Goal: Task Accomplishment & Management: Manage account settings

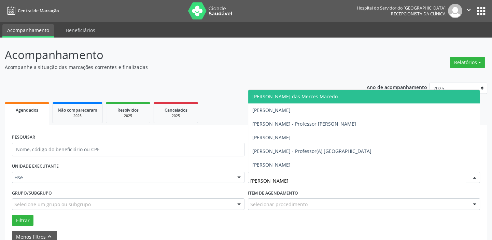
type input "[PERSON_NAME]"
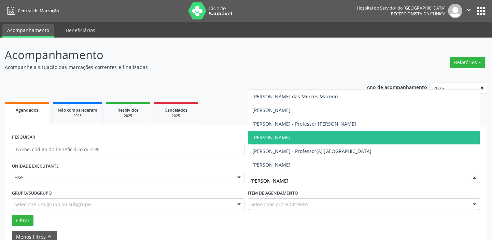
click at [310, 138] on span "[PERSON_NAME]" at bounding box center [364, 138] width 232 height 14
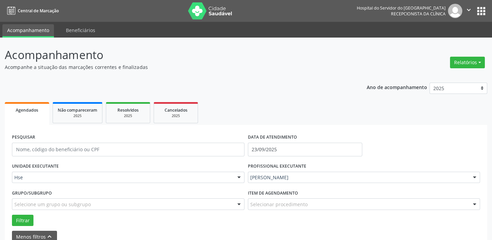
click at [323, 205] on div "Selecionar procedimento" at bounding box center [364, 204] width 233 height 12
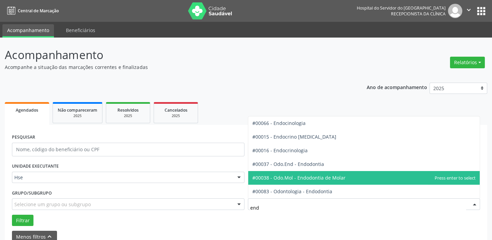
type input "endo"
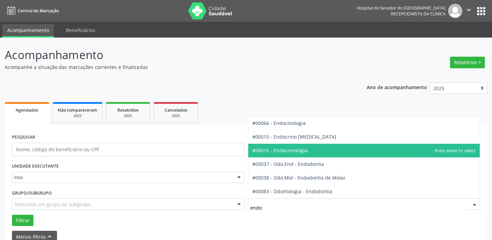
click at [315, 149] on span "#00016 - Endocrinologia" at bounding box center [364, 151] width 232 height 14
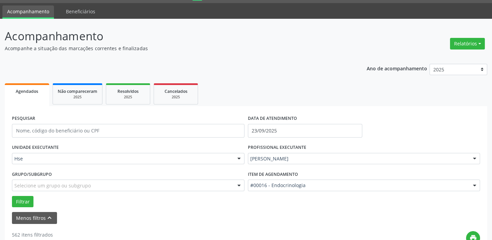
scroll to position [124, 0]
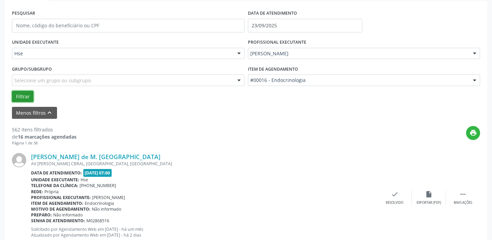
click at [25, 99] on button "Filtrar" at bounding box center [23, 97] width 22 height 12
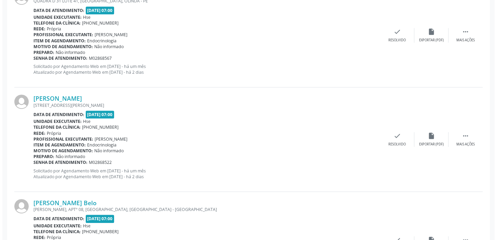
scroll to position [714, 0]
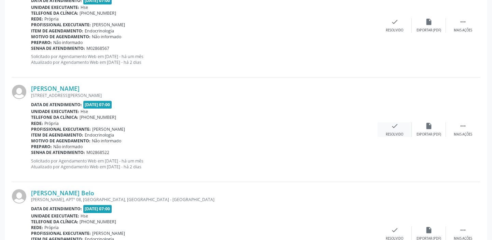
click at [395, 127] on icon "check" at bounding box center [395, 126] width 8 height 8
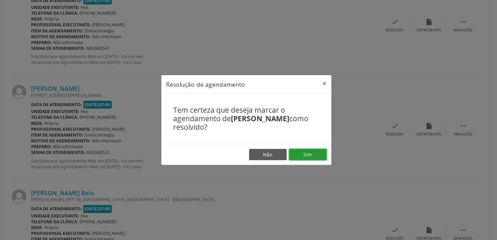
click at [316, 152] on button "Sim" at bounding box center [308, 155] width 38 height 12
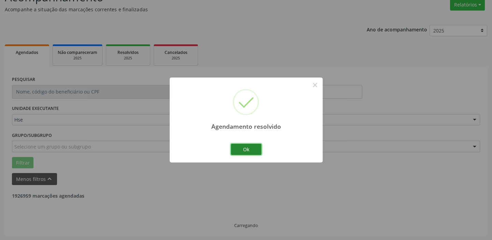
click at [253, 151] on button "Ok" at bounding box center [246, 150] width 31 height 12
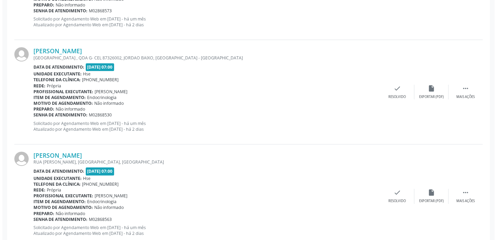
scroll to position [776, 0]
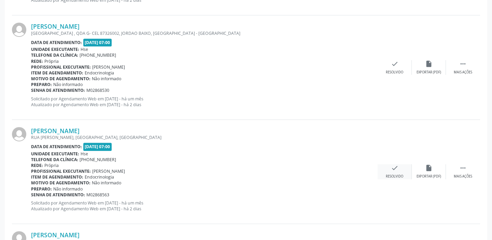
click at [393, 168] on icon "check" at bounding box center [395, 168] width 8 height 8
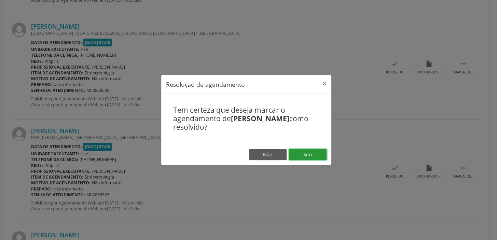
click at [312, 151] on button "Sim" at bounding box center [308, 155] width 38 height 12
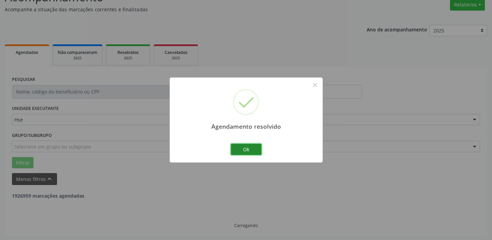
click at [253, 150] on button "Ok" at bounding box center [246, 150] width 31 height 12
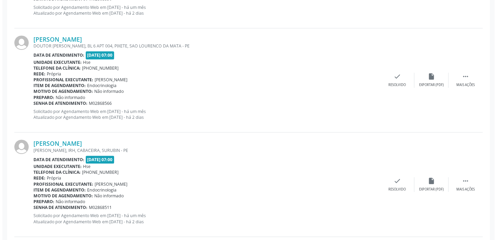
scroll to position [869, 0]
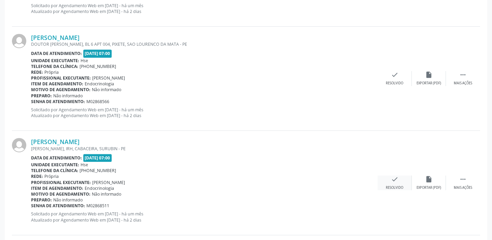
click at [388, 180] on div "check Resolvido" at bounding box center [395, 183] width 34 height 15
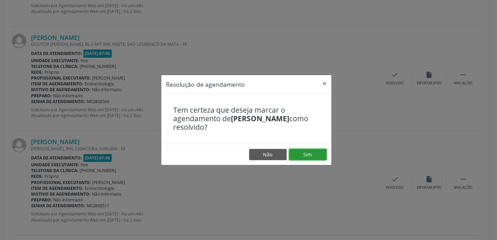
click at [298, 152] on button "Sim" at bounding box center [308, 155] width 38 height 12
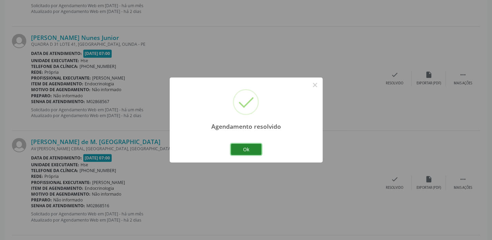
click at [256, 151] on button "Ok" at bounding box center [246, 150] width 31 height 12
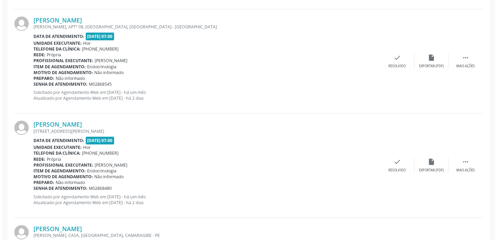
scroll to position [1211, 0]
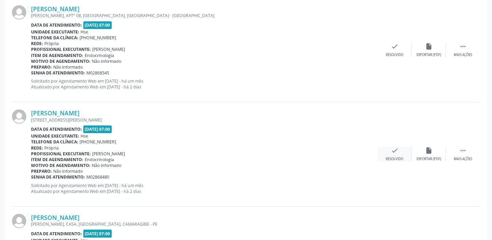
click at [395, 152] on icon "check" at bounding box center [395, 151] width 8 height 8
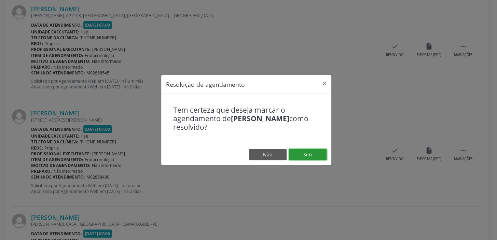
click at [310, 154] on button "Sim" at bounding box center [308, 155] width 38 height 12
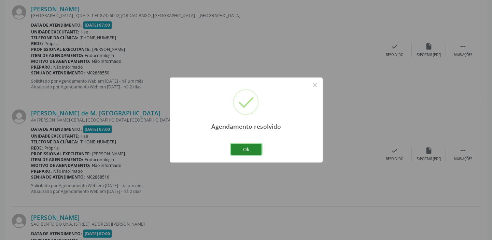
click at [251, 146] on button "Ok" at bounding box center [246, 150] width 31 height 12
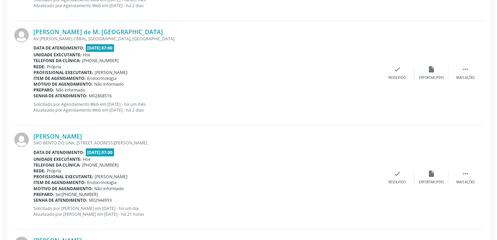
scroll to position [1304, 0]
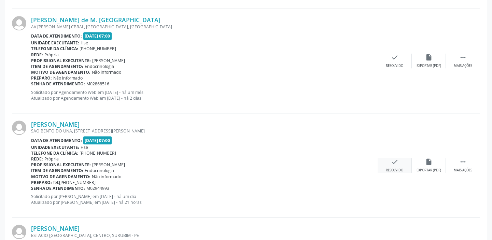
click at [400, 162] on div "check Resolvido" at bounding box center [395, 165] width 34 height 15
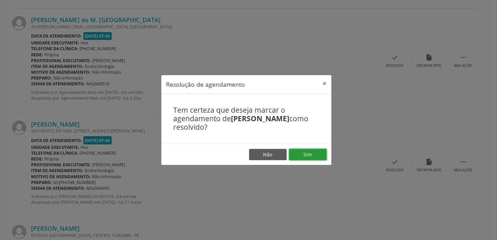
click at [319, 154] on button "Sim" at bounding box center [308, 155] width 38 height 12
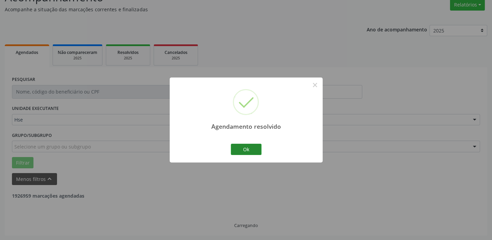
click at [251, 150] on button "Ok" at bounding box center [246, 150] width 31 height 12
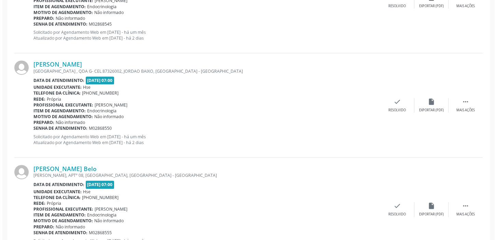
scroll to position [724, 0]
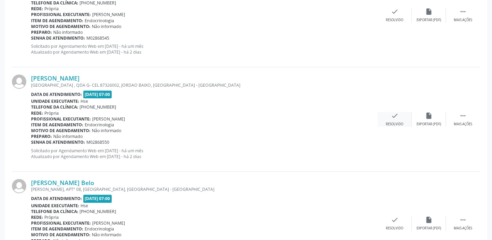
click at [393, 115] on icon "check" at bounding box center [395, 116] width 8 height 8
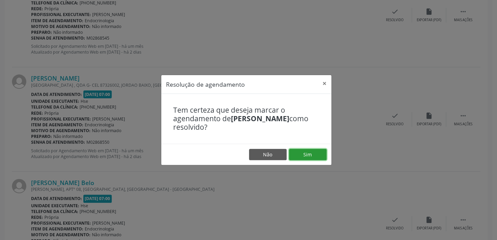
click at [315, 158] on button "Sim" at bounding box center [308, 155] width 38 height 12
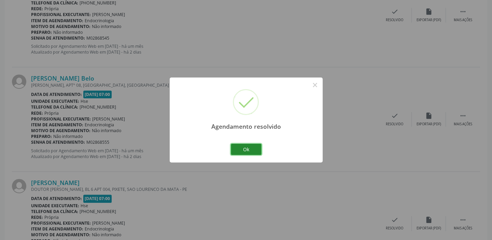
click at [253, 147] on button "Ok" at bounding box center [246, 150] width 31 height 12
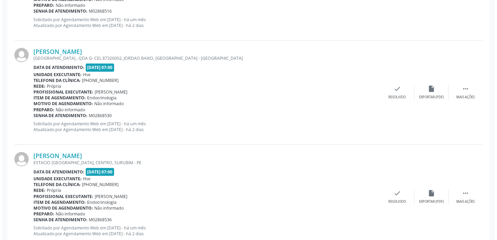
scroll to position [320, 0]
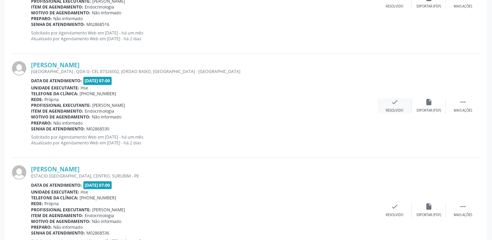
click at [394, 103] on icon "check" at bounding box center [395, 102] width 8 height 8
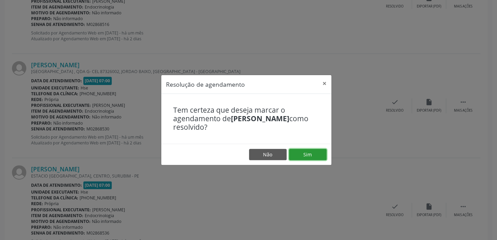
click at [311, 153] on button "Sim" at bounding box center [308, 155] width 38 height 12
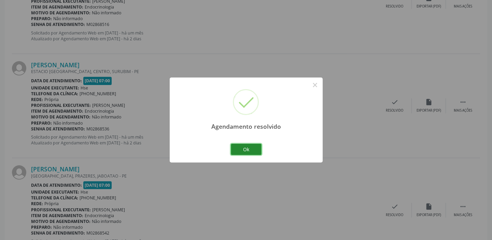
click at [256, 148] on button "Ok" at bounding box center [246, 150] width 31 height 12
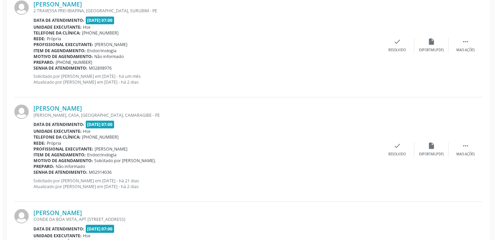
scroll to position [1220, 0]
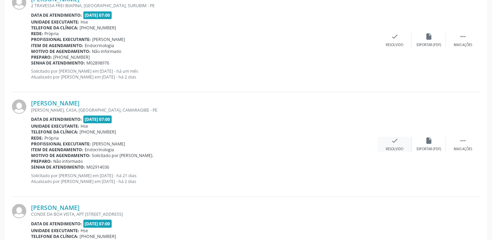
click at [399, 140] on div "check Resolvido" at bounding box center [395, 144] width 34 height 15
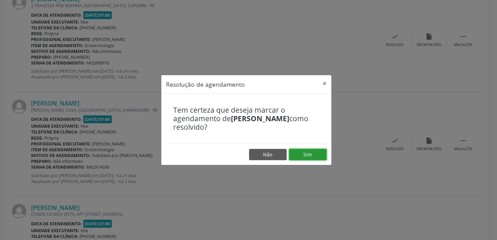
click at [306, 156] on button "Sim" at bounding box center [308, 155] width 38 height 12
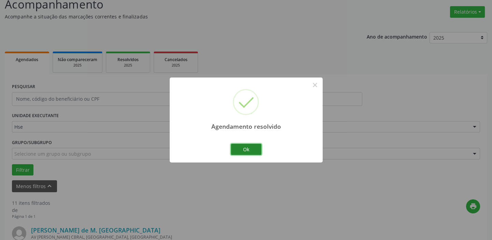
click at [252, 150] on button "Ok" at bounding box center [246, 150] width 31 height 12
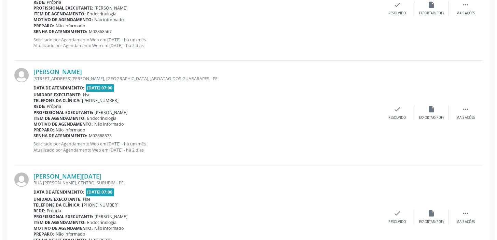
scroll to position [908, 0]
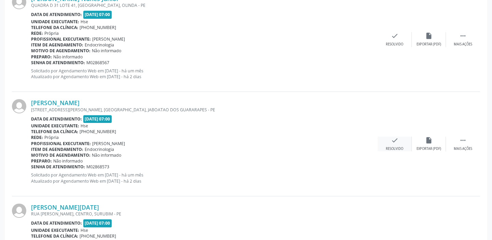
click at [400, 141] on div "check Resolvido" at bounding box center [395, 144] width 34 height 15
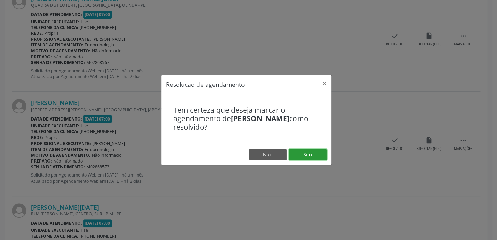
click at [320, 153] on button "Sim" at bounding box center [308, 155] width 38 height 12
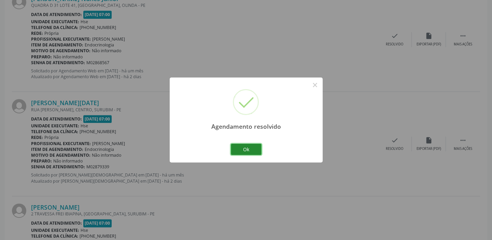
click at [246, 145] on button "Ok" at bounding box center [246, 150] width 31 height 12
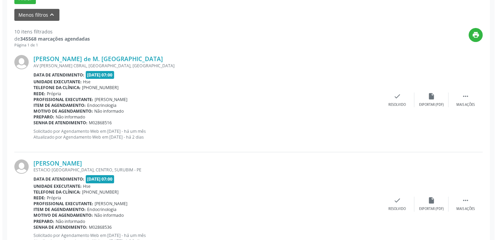
scroll to position [214, 0]
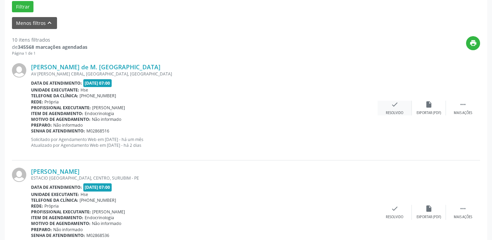
click at [394, 107] on icon "check" at bounding box center [395, 105] width 8 height 8
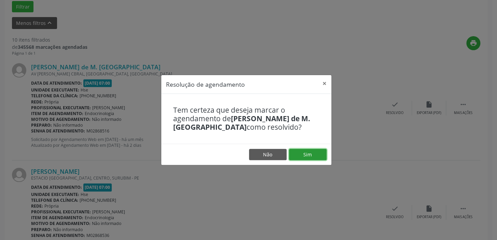
click at [296, 153] on button "Sim" at bounding box center [308, 155] width 38 height 12
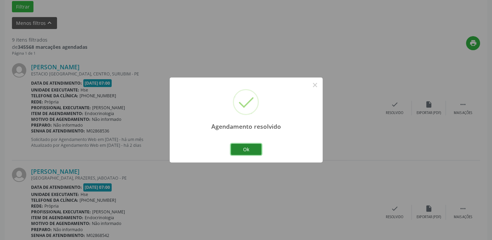
click at [251, 147] on button "Ok" at bounding box center [246, 150] width 31 height 12
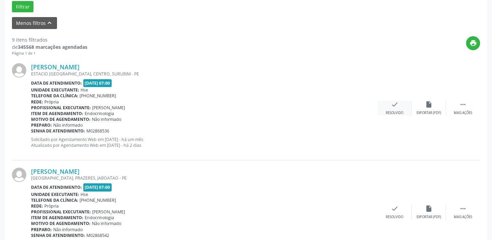
click at [397, 106] on icon "check" at bounding box center [395, 105] width 8 height 8
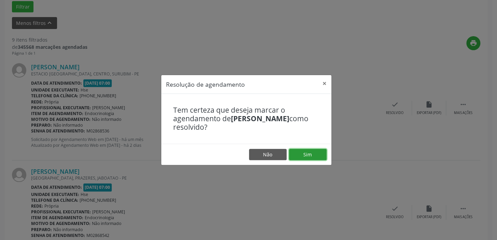
click at [313, 156] on button "Sim" at bounding box center [308, 155] width 38 height 12
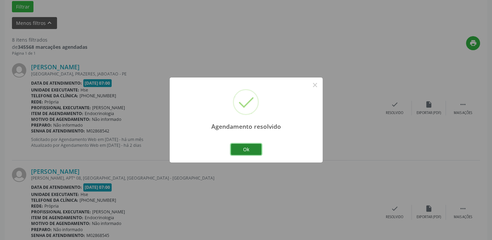
click at [240, 147] on button "Ok" at bounding box center [246, 150] width 31 height 12
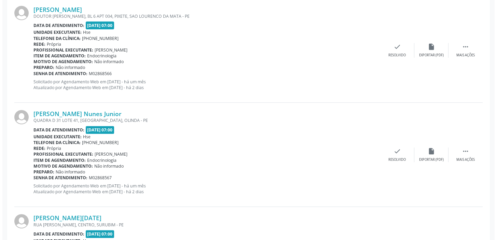
scroll to position [648, 0]
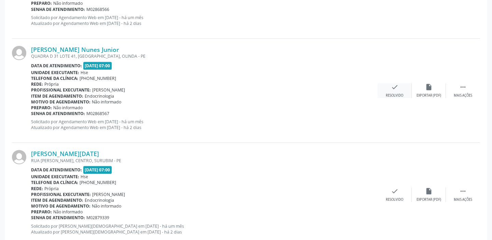
click at [395, 87] on icon "check" at bounding box center [395, 87] width 8 height 8
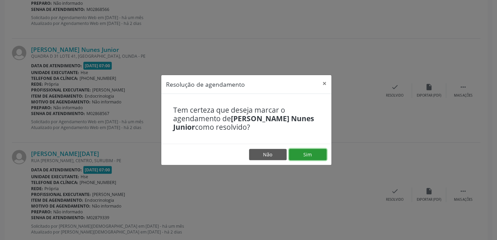
click at [317, 150] on button "Sim" at bounding box center [308, 155] width 38 height 12
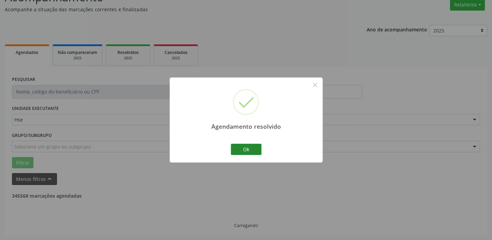
click at [254, 151] on button "Ok" at bounding box center [246, 150] width 31 height 12
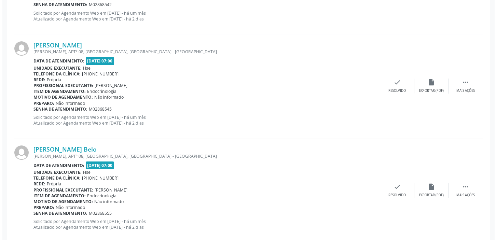
scroll to position [338, 0]
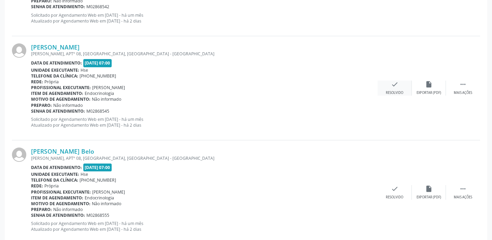
click at [395, 81] on icon "check" at bounding box center [395, 85] width 8 height 8
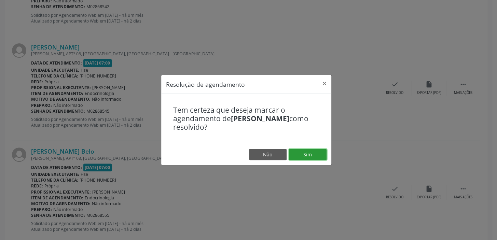
click at [319, 152] on button "Sim" at bounding box center [308, 155] width 38 height 12
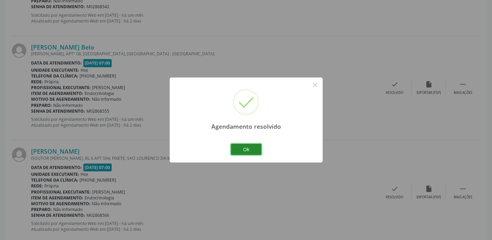
click at [259, 147] on button "Ok" at bounding box center [246, 150] width 31 height 12
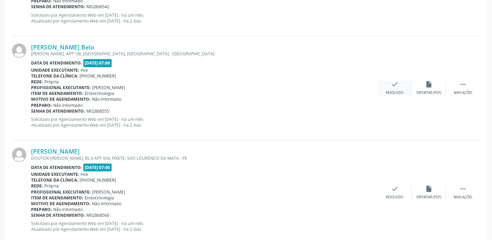
click at [395, 86] on icon "check" at bounding box center [395, 85] width 8 height 8
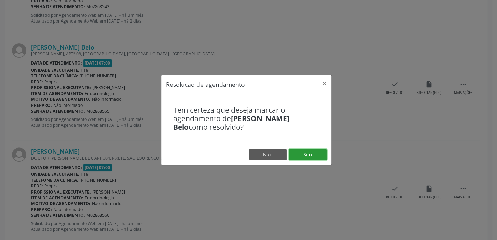
click at [309, 153] on button "Sim" at bounding box center [308, 155] width 38 height 12
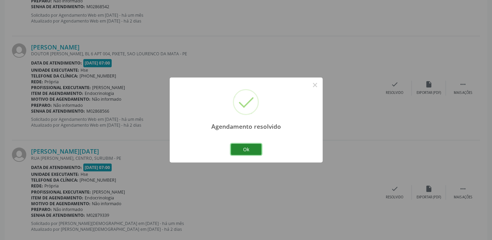
click at [245, 153] on button "Ok" at bounding box center [246, 150] width 31 height 12
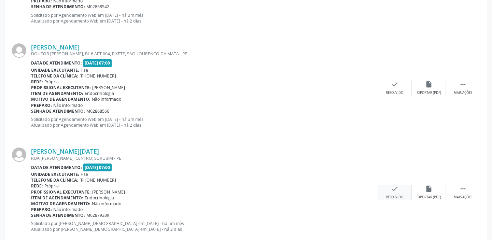
click at [403, 190] on div "check Resolvido" at bounding box center [395, 192] width 34 height 15
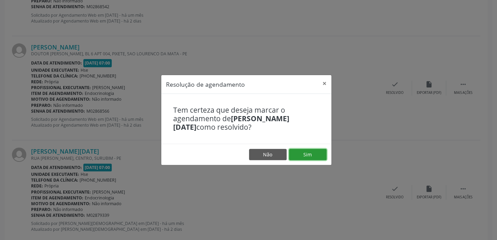
click at [314, 155] on button "Sim" at bounding box center [308, 155] width 38 height 12
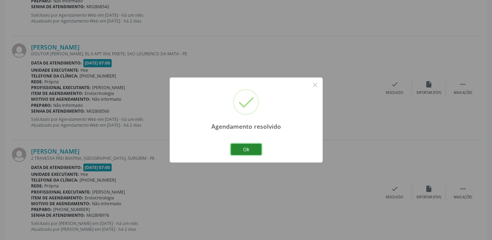
click at [253, 149] on button "Ok" at bounding box center [246, 150] width 31 height 12
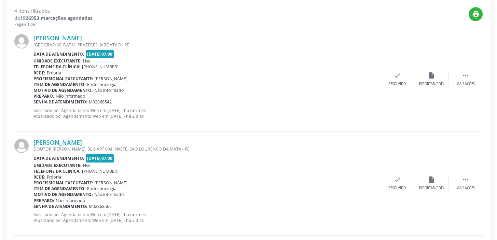
scroll to position [209, 0]
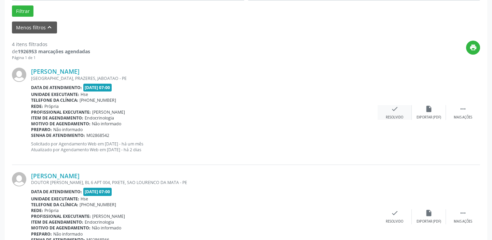
click at [394, 113] on div "check Resolvido" at bounding box center [395, 112] width 34 height 15
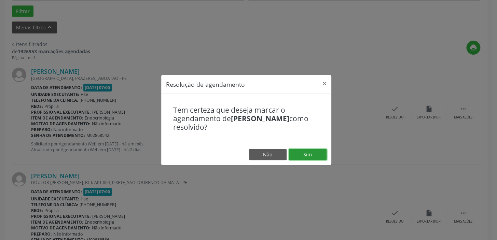
click at [306, 154] on button "Sim" at bounding box center [308, 155] width 38 height 12
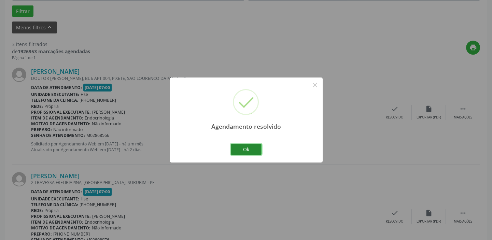
click at [247, 146] on button "Ok" at bounding box center [246, 150] width 31 height 12
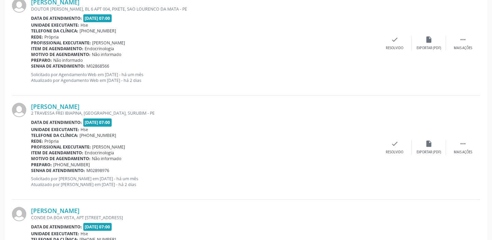
scroll to position [354, 0]
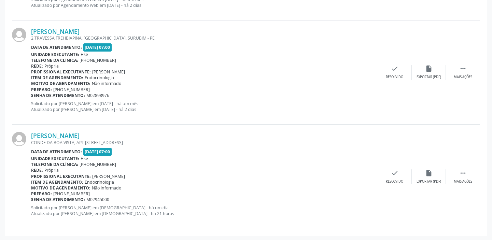
drag, startPoint x: 93, startPoint y: 150, endPoint x: 319, endPoint y: 61, distance: 242.7
click at [319, 61] on div "Telefone da clínica: [PHONE_NUMBER]" at bounding box center [204, 60] width 347 height 6
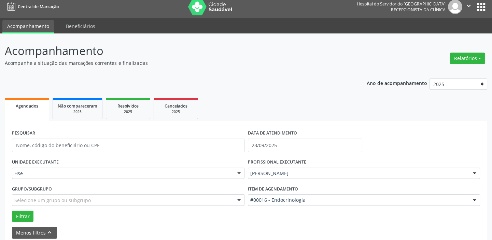
scroll to position [0, 0]
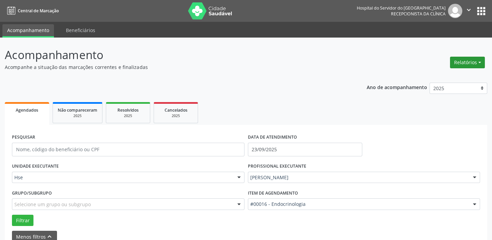
click at [459, 60] on button "Relatórios" at bounding box center [467, 63] width 35 height 12
click at [456, 79] on link "Agendamentos" at bounding box center [447, 77] width 73 height 10
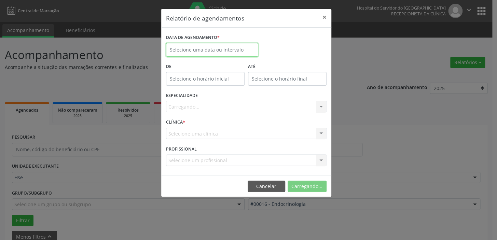
click at [200, 51] on body "Central de Marcação Hospital do Servidor do [GEOGRAPHIC_DATA] Recepcionista da …" at bounding box center [248, 120] width 497 height 240
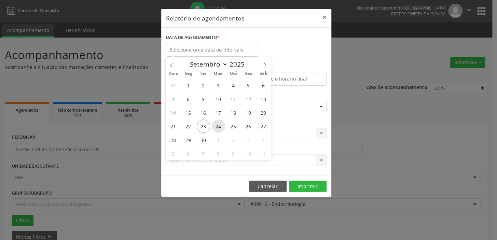
click at [220, 125] on span "24" at bounding box center [218, 126] width 13 height 13
type input "[DATE]"
click at [220, 125] on span "24" at bounding box center [218, 126] width 13 height 13
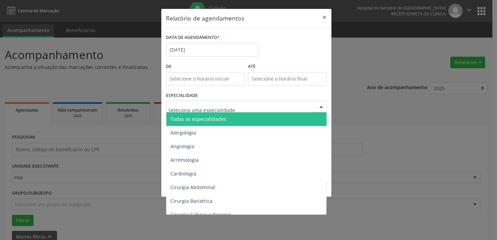
click at [205, 117] on span "Todas as especialidades" at bounding box center [198, 119] width 56 height 6
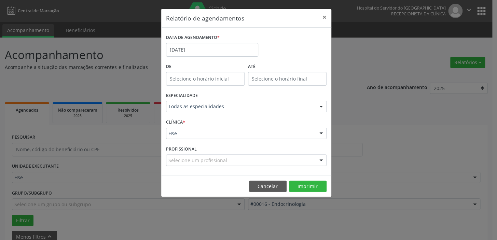
click at [299, 192] on footer "Cancelar Imprimir" at bounding box center [246, 187] width 170 height 22
click at [300, 187] on button "Imprimir" at bounding box center [308, 187] width 38 height 12
click at [212, 44] on input "[DATE]" at bounding box center [212, 50] width 92 height 14
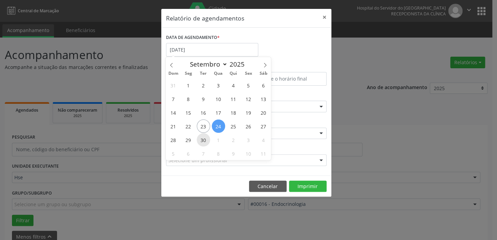
click at [198, 143] on span "30" at bounding box center [203, 139] width 13 height 13
type input "[DATE]"
click at [198, 143] on span "30" at bounding box center [203, 139] width 13 height 13
select select "8"
click at [201, 52] on input "[DATE]" at bounding box center [212, 50] width 92 height 14
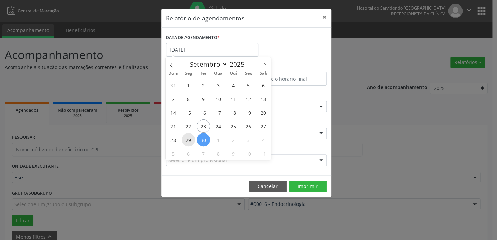
click at [189, 144] on span "29" at bounding box center [188, 139] width 13 height 13
type input "[DATE]"
click at [189, 144] on span "29" at bounding box center [188, 139] width 13 height 13
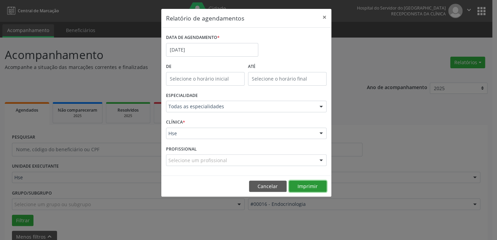
click at [307, 188] on button "Imprimir" at bounding box center [308, 187] width 38 height 12
click at [200, 47] on input "[DATE]" at bounding box center [212, 50] width 92 height 14
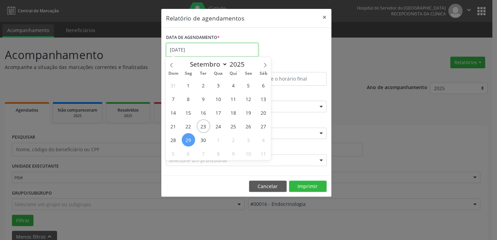
click at [200, 47] on input "[DATE]" at bounding box center [212, 50] width 92 height 14
click at [330, 17] on button "×" at bounding box center [325, 17] width 14 height 17
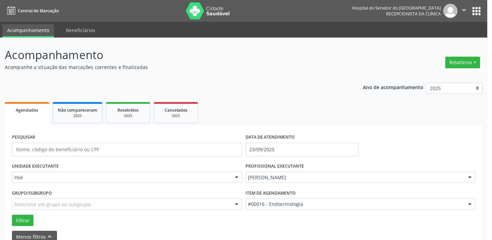
click at [321, 18] on nav "Central de Marcação Hospital do Servidor do [GEOGRAPHIC_DATA] Recepcionista da …" at bounding box center [243, 11] width 487 height 22
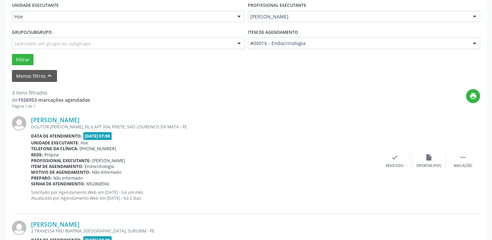
scroll to position [124, 0]
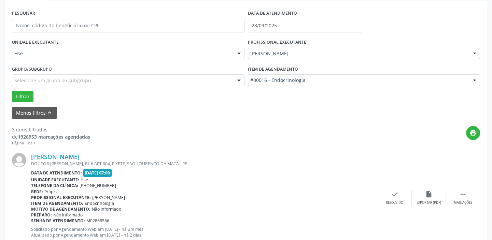
click at [291, 45] on label "PROFISSIONAL EXECUTANTE" at bounding box center [277, 42] width 58 height 11
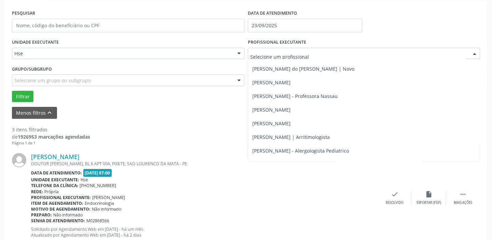
scroll to position [434, 0]
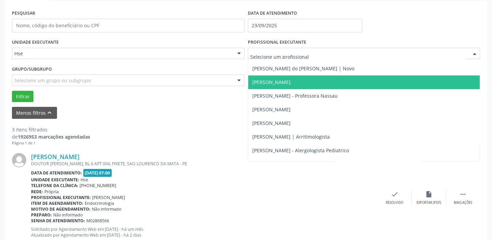
type input "l"
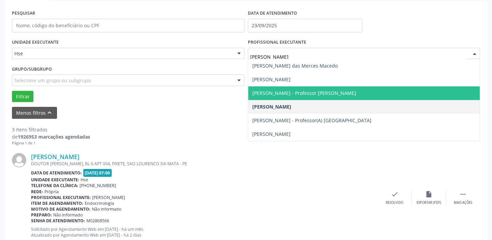
scroll to position [0, 0]
type input "[PERSON_NAME]"
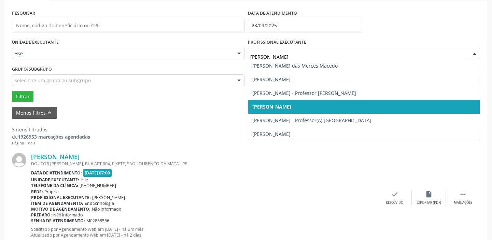
click at [299, 111] on span "[PERSON_NAME]" at bounding box center [364, 107] width 232 height 14
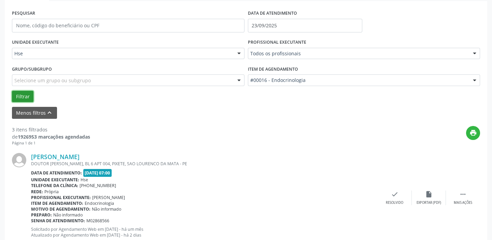
click at [32, 95] on button "Filtrar" at bounding box center [23, 97] width 22 height 12
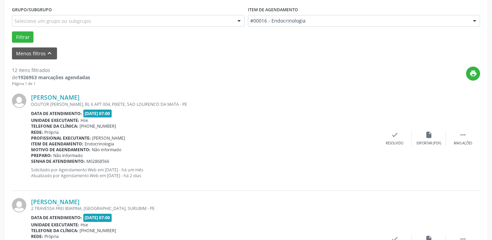
scroll to position [155, 0]
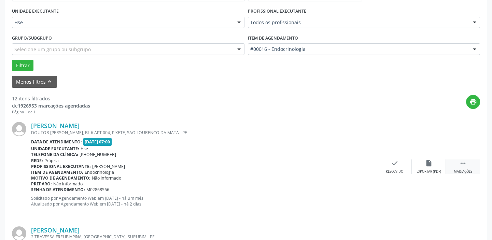
click at [471, 164] on div " Mais ações" at bounding box center [463, 166] width 34 height 15
click at [434, 168] on div "alarm_off Não compareceu" at bounding box center [429, 166] width 34 height 15
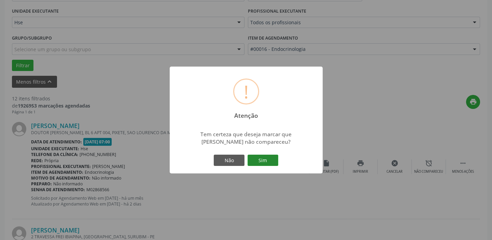
click at [263, 157] on button "Sim" at bounding box center [263, 161] width 31 height 12
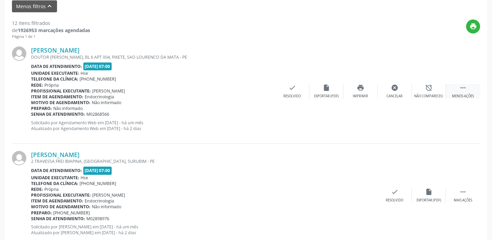
scroll to position [186, 0]
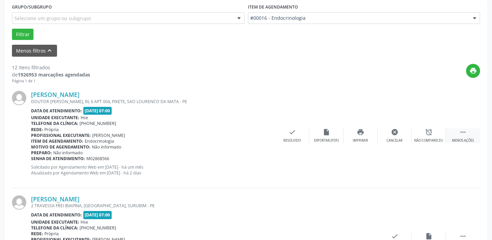
click at [468, 140] on div "Menos ações" at bounding box center [463, 140] width 22 height 5
click at [466, 138] on div "Mais ações" at bounding box center [463, 140] width 18 height 5
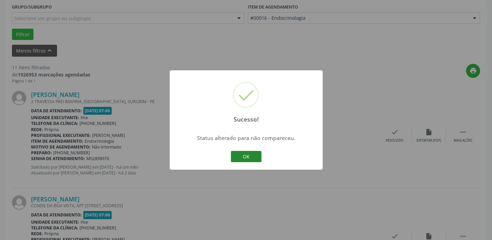
click at [240, 156] on button "OK" at bounding box center [246, 157] width 31 height 12
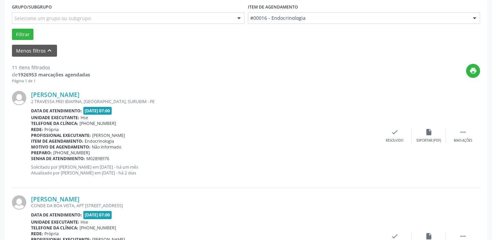
click at [465, 125] on div "[PERSON_NAME] 2 TRAVESSA [GEOGRAPHIC_DATA], [GEOGRAPHIC_DATA], [GEOGRAPHIC_DATA…" at bounding box center [246, 136] width 468 height 104
click at [462, 133] on icon "" at bounding box center [463, 132] width 8 height 8
drag, startPoint x: 463, startPoint y: 133, endPoint x: 459, endPoint y: 127, distance: 6.6
click at [461, 131] on icon "" at bounding box center [463, 132] width 8 height 8
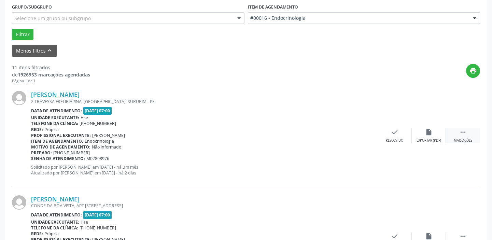
click at [464, 135] on icon "" at bounding box center [463, 132] width 8 height 8
click at [442, 138] on div "Não compareceu" at bounding box center [428, 140] width 29 height 5
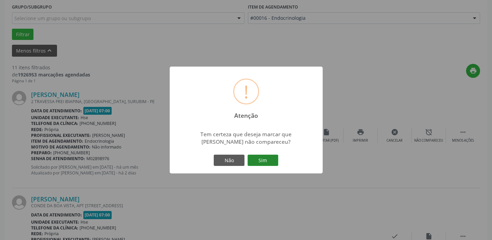
click at [275, 156] on button "Sim" at bounding box center [263, 161] width 31 height 12
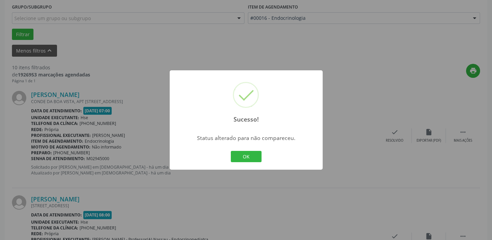
click at [236, 150] on div "OK Cancel" at bounding box center [246, 157] width 34 height 14
click at [257, 157] on button "OK" at bounding box center [246, 157] width 31 height 12
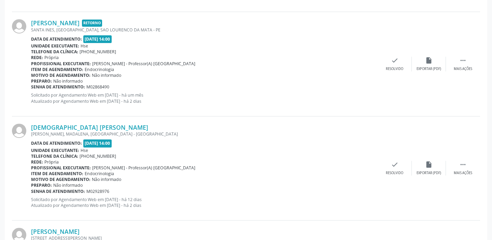
scroll to position [1083, 0]
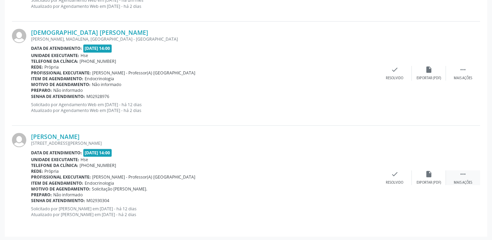
click at [474, 181] on div " Mais ações" at bounding box center [463, 177] width 34 height 15
click at [431, 176] on div "alarm_off Não compareceu" at bounding box center [429, 177] width 34 height 15
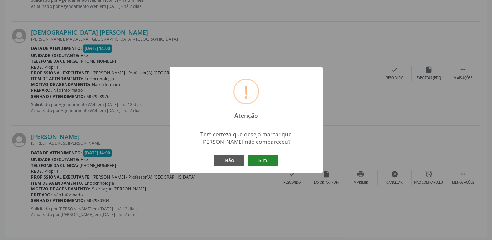
click at [254, 155] on button "Sim" at bounding box center [263, 161] width 31 height 12
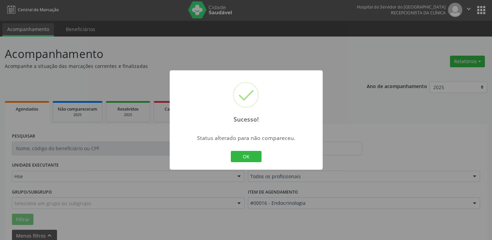
scroll to position [0, 0]
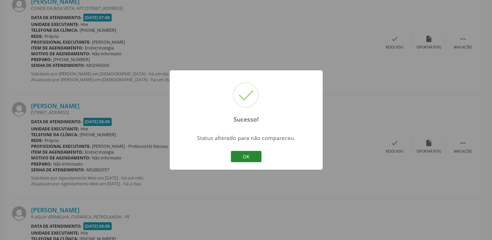
click at [251, 158] on button "OK" at bounding box center [246, 157] width 31 height 12
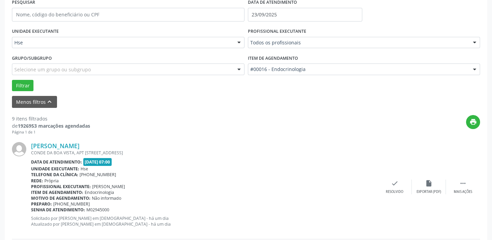
scroll to position [124, 0]
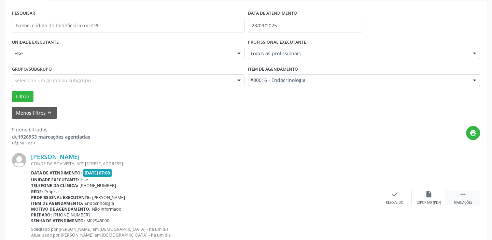
click at [454, 196] on div " Mais ações" at bounding box center [463, 198] width 34 height 15
click at [427, 197] on icon "alarm_off" at bounding box center [429, 195] width 8 height 8
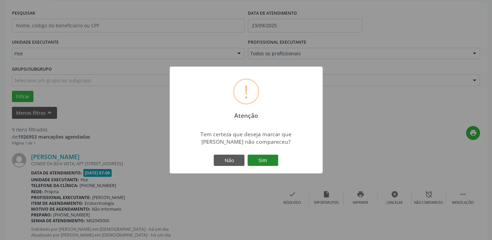
click at [268, 157] on button "Sim" at bounding box center [263, 161] width 31 height 12
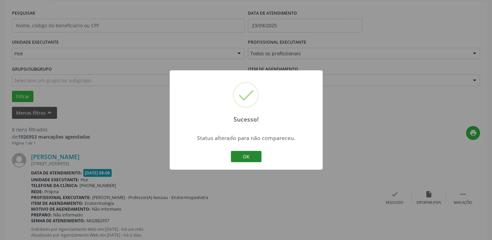
click at [244, 153] on div "OK Cancel" at bounding box center [246, 157] width 34 height 14
click at [244, 153] on button "OK" at bounding box center [246, 157] width 31 height 12
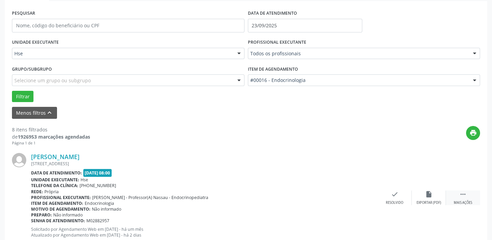
drag, startPoint x: 464, startPoint y: 197, endPoint x: 450, endPoint y: 192, distance: 15.3
click at [464, 197] on icon "" at bounding box center [463, 195] width 8 height 8
click at [432, 197] on icon "alarm_off" at bounding box center [429, 195] width 8 height 8
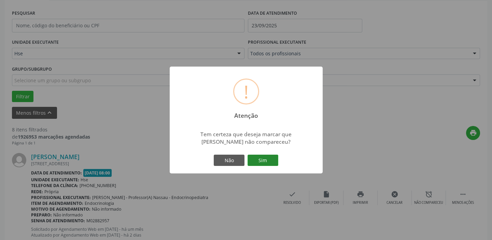
click at [268, 157] on button "Sim" at bounding box center [263, 161] width 31 height 12
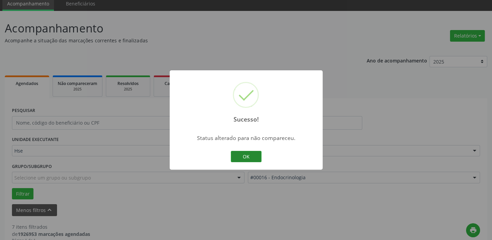
click at [240, 157] on button "OK" at bounding box center [246, 157] width 31 height 12
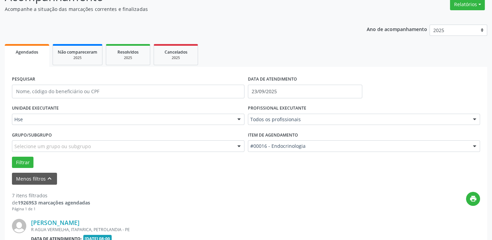
scroll to position [120, 0]
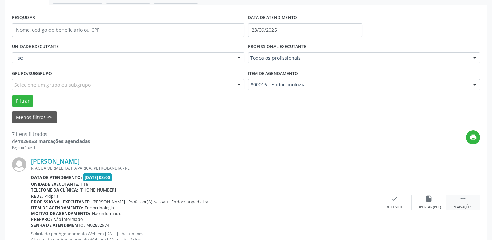
click at [461, 202] on div " Mais ações" at bounding box center [463, 202] width 34 height 15
click at [442, 202] on div "alarm_off Não compareceu" at bounding box center [429, 202] width 34 height 15
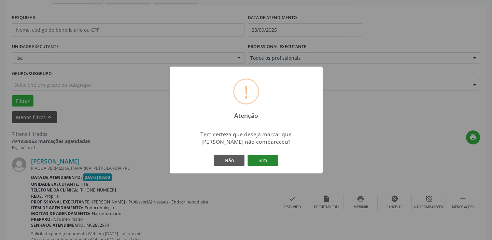
click at [268, 158] on button "Sim" at bounding box center [263, 161] width 31 height 12
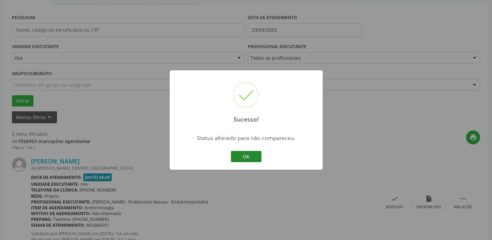
click at [250, 153] on button "OK" at bounding box center [246, 157] width 31 height 12
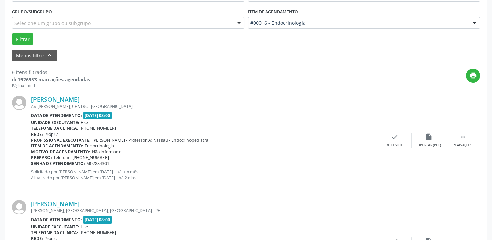
scroll to position [182, 0]
click at [463, 146] on div "Mais ações" at bounding box center [463, 145] width 18 height 5
click at [423, 141] on div "alarm_off Não compareceu" at bounding box center [429, 140] width 34 height 15
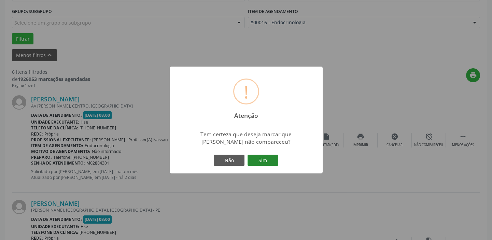
click at [256, 163] on button "Sim" at bounding box center [263, 161] width 31 height 12
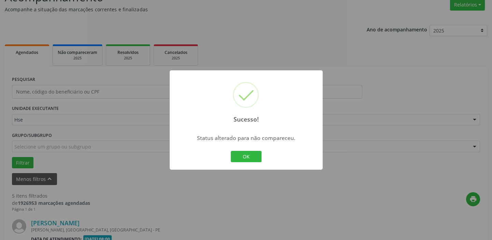
scroll to position [89, 0]
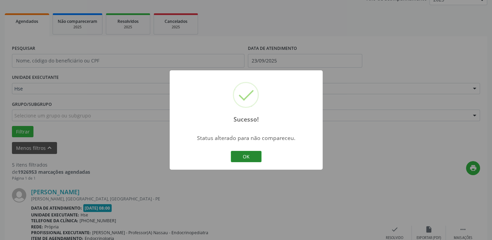
click at [250, 153] on button "OK" at bounding box center [246, 157] width 31 height 12
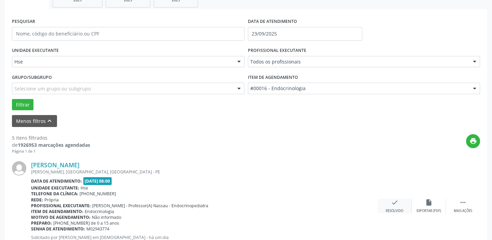
scroll to position [151, 0]
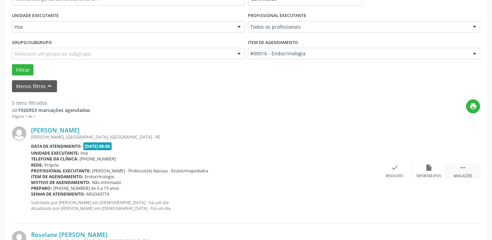
click at [478, 171] on div " Mais ações" at bounding box center [463, 171] width 34 height 15
click at [425, 172] on div "alarm_off Não compareceu" at bounding box center [429, 171] width 34 height 15
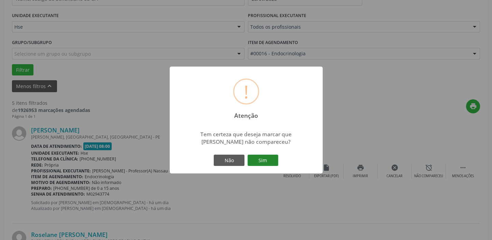
click at [268, 159] on button "Sim" at bounding box center [263, 161] width 31 height 12
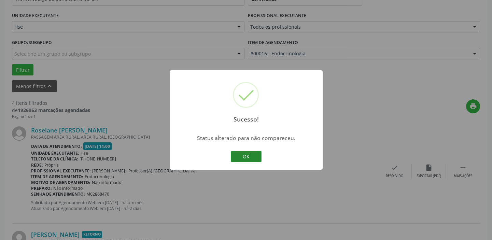
click at [254, 160] on button "OK" at bounding box center [246, 157] width 31 height 12
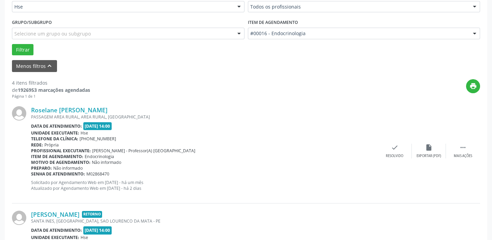
scroll to position [182, 0]
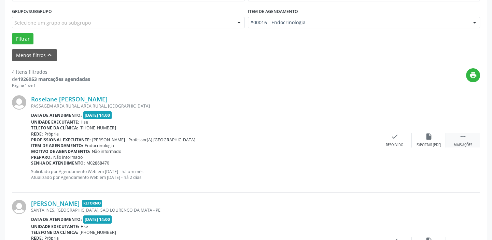
drag, startPoint x: 462, startPoint y: 146, endPoint x: 449, endPoint y: 144, distance: 13.1
click at [462, 146] on div "Mais ações" at bounding box center [463, 145] width 18 height 5
click at [425, 143] on div "Não compareceu" at bounding box center [428, 145] width 29 height 5
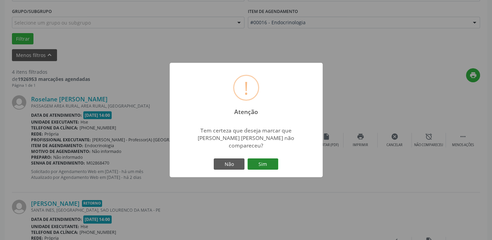
click at [276, 159] on button "Sim" at bounding box center [263, 164] width 31 height 12
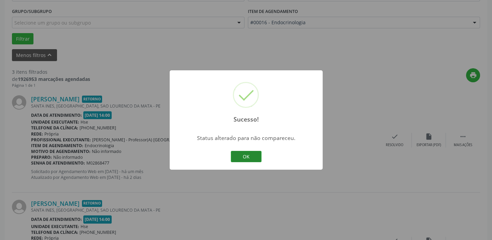
click at [246, 156] on button "OK" at bounding box center [246, 157] width 31 height 12
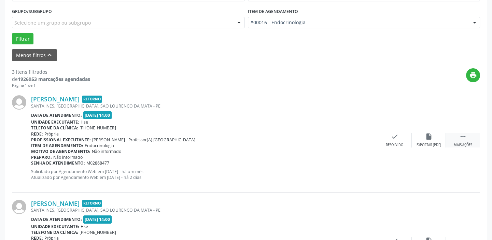
click at [455, 138] on div " Mais ações" at bounding box center [463, 140] width 34 height 15
click at [435, 144] on div "Não compareceu" at bounding box center [428, 145] width 29 height 5
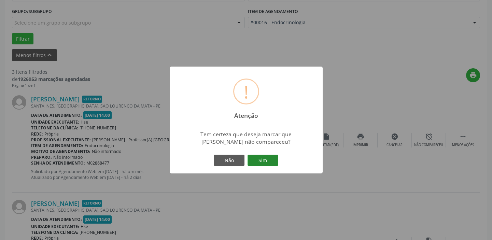
click at [266, 160] on button "Sim" at bounding box center [263, 161] width 31 height 12
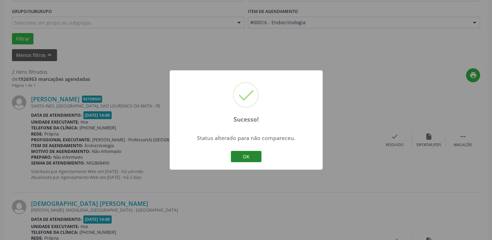
click at [247, 158] on button "OK" at bounding box center [246, 157] width 31 height 12
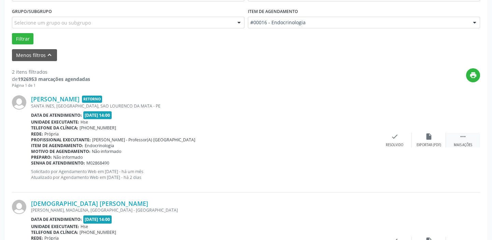
click at [466, 146] on div "Mais ações" at bounding box center [463, 145] width 18 height 5
click at [415, 140] on div "alarm_off Não compareceu" at bounding box center [429, 140] width 34 height 15
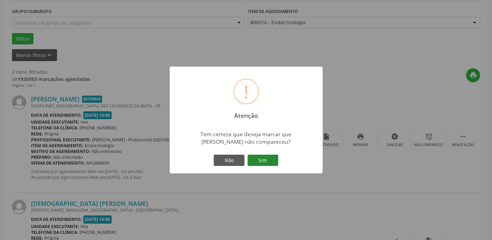
click at [262, 160] on button "Sim" at bounding box center [263, 161] width 31 height 12
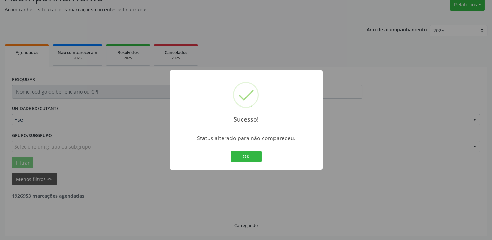
scroll to position [145, 0]
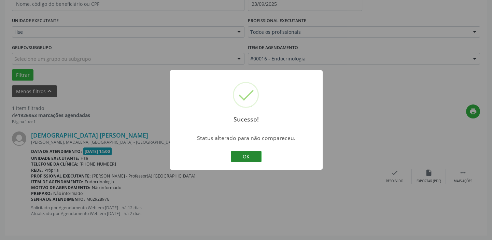
click at [249, 156] on button "OK" at bounding box center [246, 157] width 31 height 12
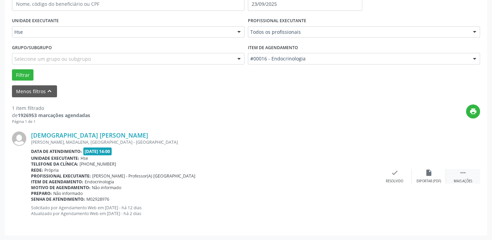
click at [466, 174] on icon "" at bounding box center [463, 173] width 8 height 8
click at [423, 176] on div "alarm_off Não compareceu" at bounding box center [429, 176] width 34 height 15
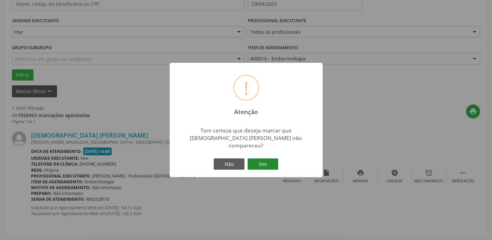
click at [254, 158] on button "Sim" at bounding box center [263, 164] width 31 height 12
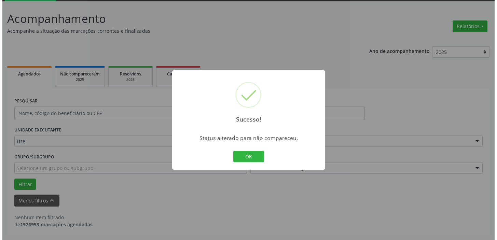
scroll to position [36, 0]
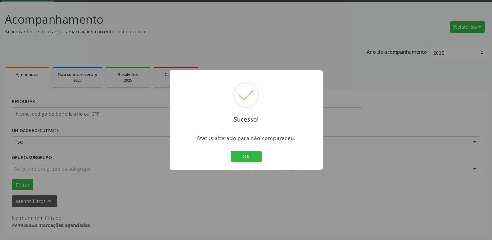
drag, startPoint x: 246, startPoint y: 157, endPoint x: 242, endPoint y: 157, distance: 3.5
click at [246, 157] on button "OK" at bounding box center [246, 157] width 31 height 12
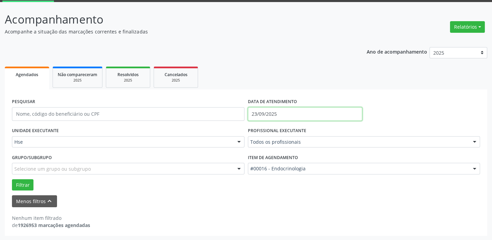
drag, startPoint x: 307, startPoint y: 114, endPoint x: 391, endPoint y: 37, distance: 113.1
click at [307, 114] on input "23/09/2025" at bounding box center [305, 114] width 114 height 14
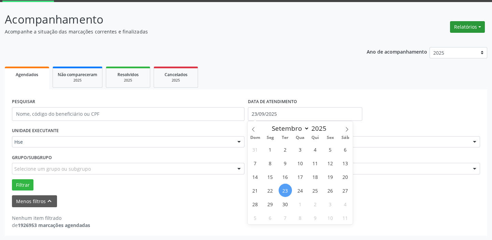
drag, startPoint x: 473, startPoint y: 26, endPoint x: 443, endPoint y: 39, distance: 32.3
click at [473, 26] on button "Relatórios" at bounding box center [467, 27] width 35 height 12
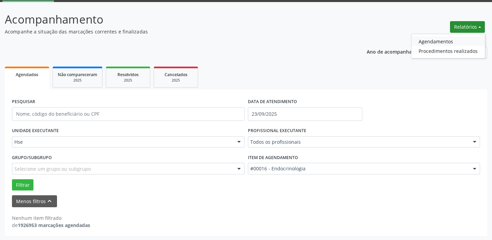
click at [436, 37] on link "Agendamentos" at bounding box center [447, 42] width 73 height 10
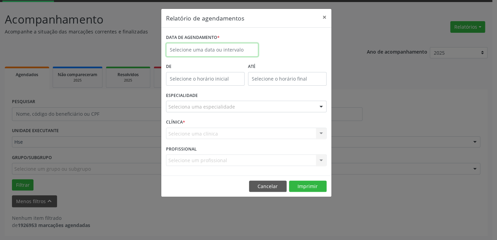
click at [208, 55] on body "Central de Marcação Hospital do Servidor do [GEOGRAPHIC_DATA] Recepcionista da …" at bounding box center [248, 84] width 497 height 240
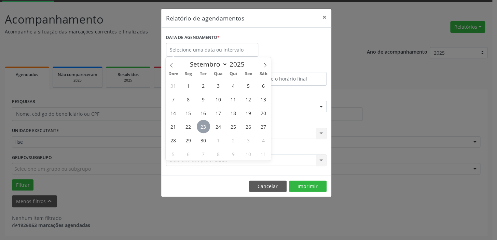
click at [208, 126] on span "23" at bounding box center [203, 126] width 13 height 13
type input "23/09/2025"
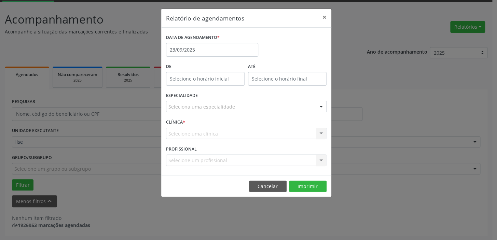
drag, startPoint x: 203, startPoint y: 125, endPoint x: 203, endPoint y: 120, distance: 5.8
click at [203, 124] on div "CLÍNICA * Selecione uma clínica Hse Nenhum resultado encontrado para: " " Não h…" at bounding box center [246, 130] width 164 height 27
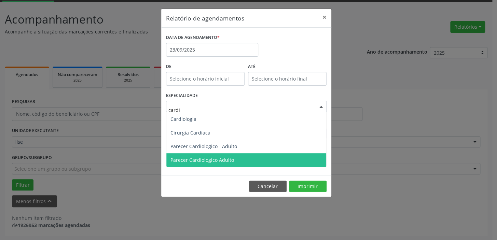
type input "cardio"
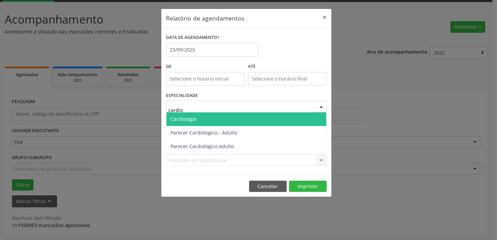
click at [195, 114] on span "Cardiologia" at bounding box center [246, 119] width 160 height 14
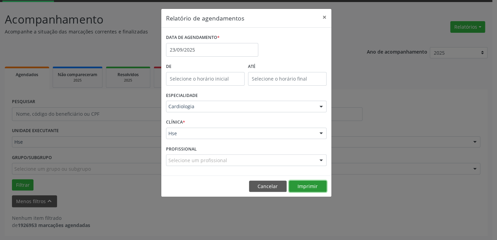
click at [303, 187] on button "Imprimir" at bounding box center [308, 187] width 38 height 12
drag, startPoint x: 209, startPoint y: 59, endPoint x: 213, endPoint y: 44, distance: 15.7
click at [210, 57] on div "DATA DE AGENDAMENTO * [DATE]" at bounding box center [212, 46] width 96 height 29
click at [215, 44] on input "23/09/2025" at bounding box center [212, 50] width 92 height 14
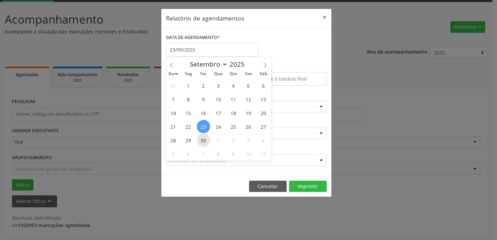
click at [197, 141] on span "30" at bounding box center [203, 140] width 13 height 13
type input "[DATE]"
click at [197, 139] on span "30" at bounding box center [203, 140] width 13 height 13
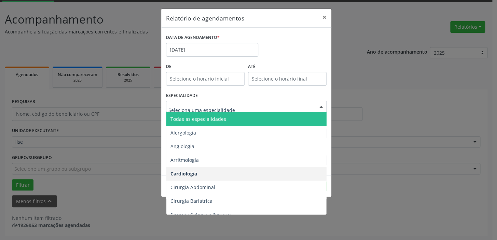
click at [211, 118] on span "Todas as especialidades" at bounding box center [198, 119] width 56 height 6
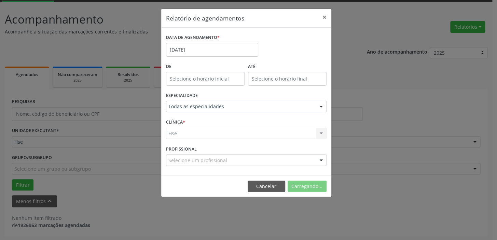
click at [293, 181] on footer "Cancelar Carregando..." at bounding box center [246, 187] width 170 height 22
click at [293, 180] on footer "Cancelar Imprimir" at bounding box center [246, 187] width 170 height 22
drag, startPoint x: 296, startPoint y: 185, endPoint x: 295, endPoint y: 181, distance: 3.9
click at [296, 183] on button "Imprimir" at bounding box center [308, 187] width 38 height 12
